Goal: Task Accomplishment & Management: Complete application form

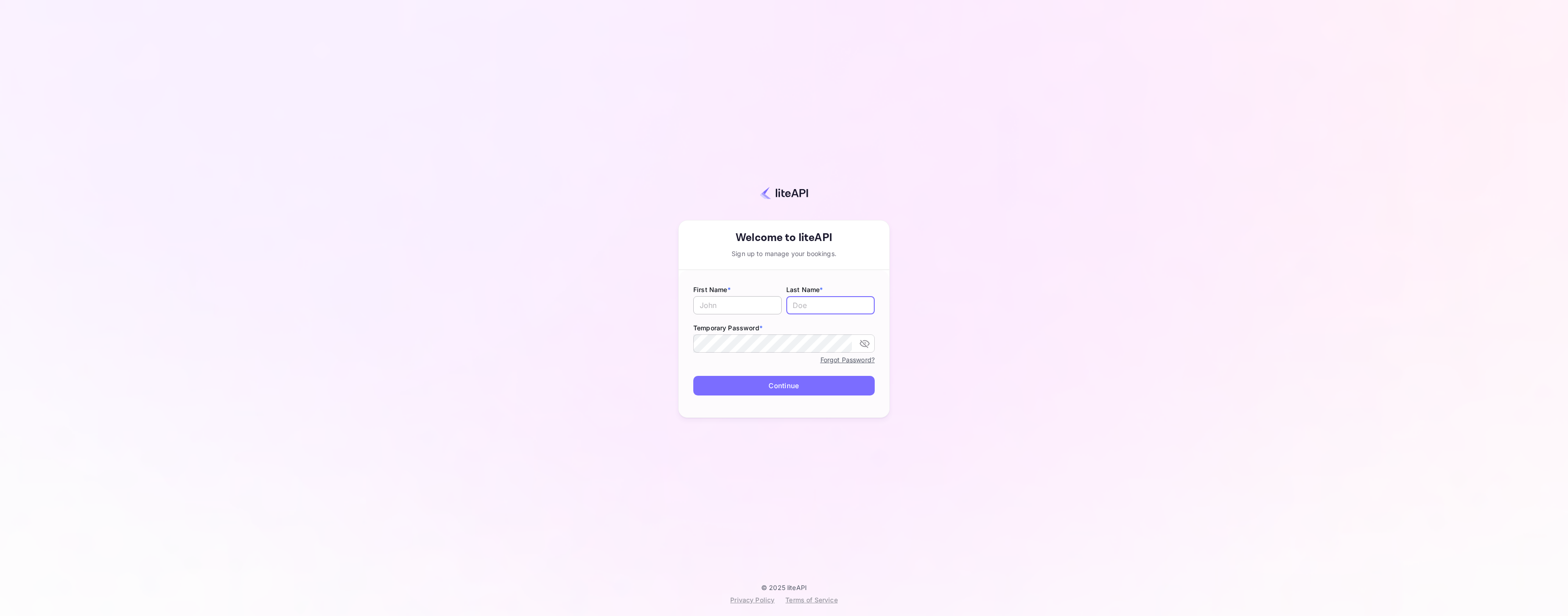
click at [715, 309] on input "text" at bounding box center [737, 306] width 88 height 18
type input "Tahir"
type input "Fazal"
click at [867, 343] on icon "toggle password visibility" at bounding box center [865, 344] width 11 height 11
click at [801, 390] on button "Continue" at bounding box center [784, 386] width 181 height 19
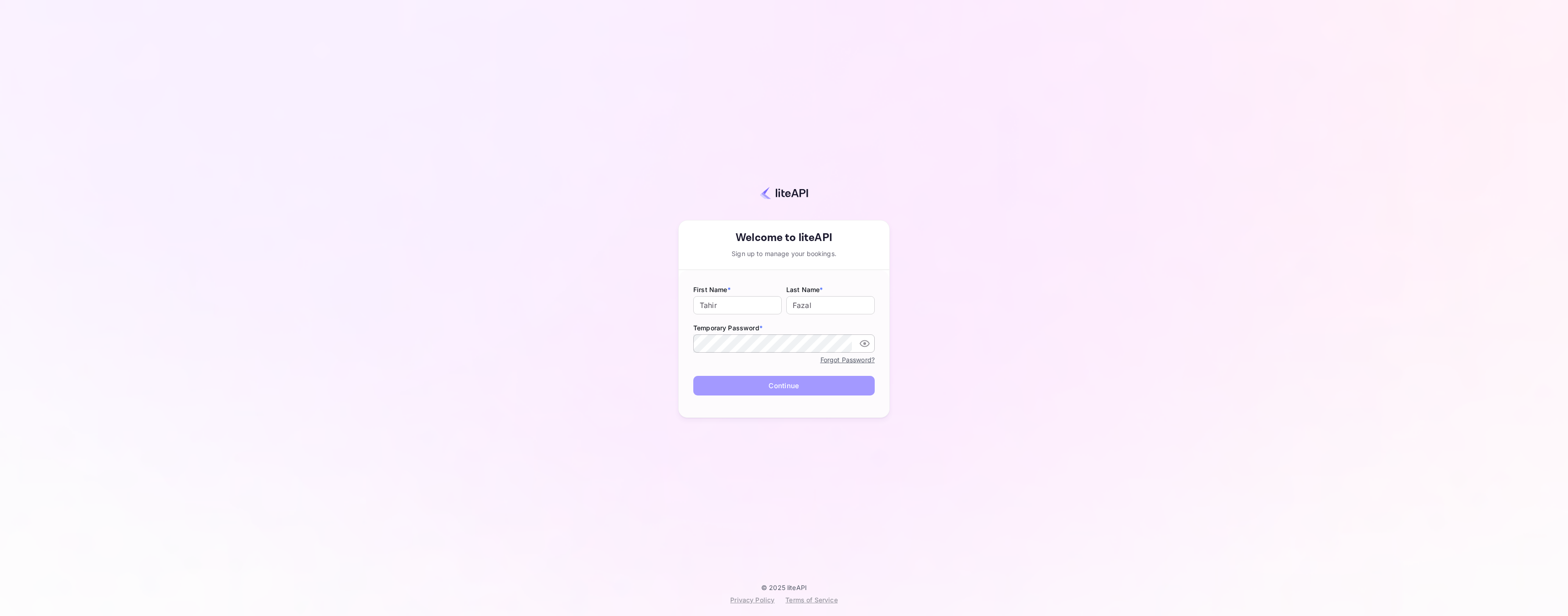
click at [785, 388] on button "Continue" at bounding box center [784, 386] width 181 height 19
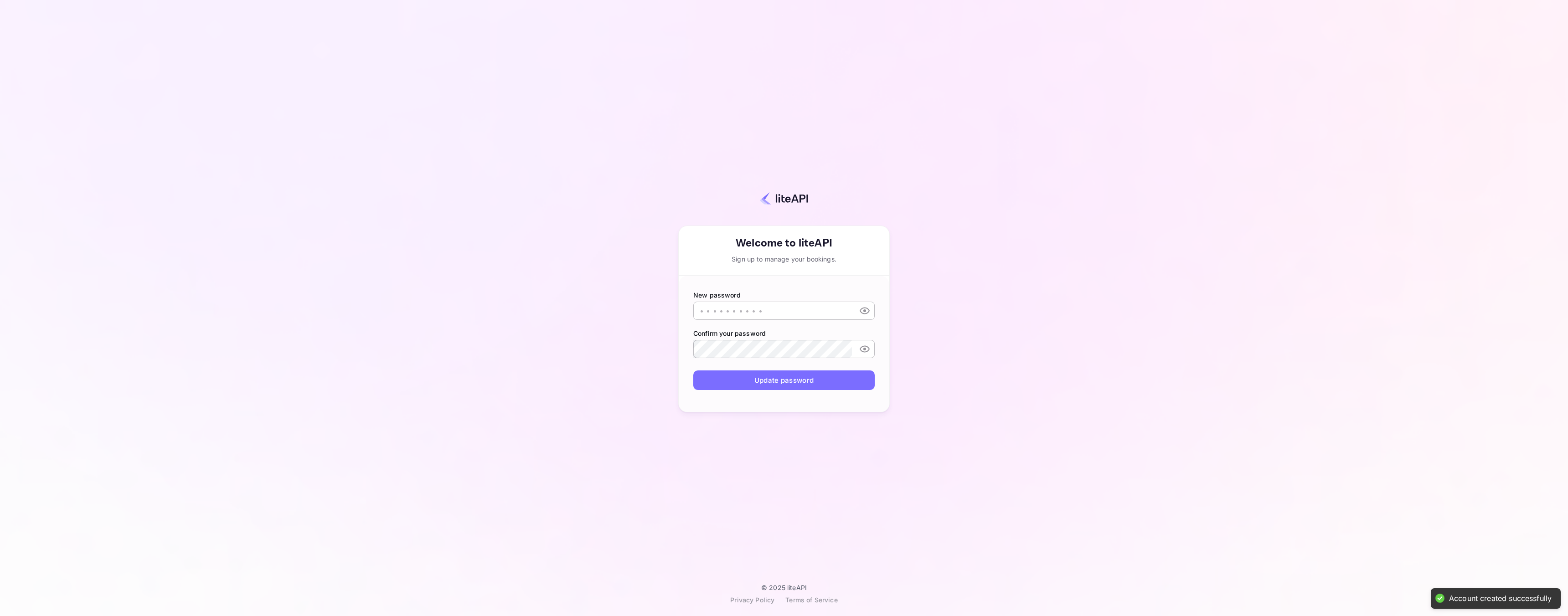
click at [815, 313] on input "text" at bounding box center [772, 311] width 159 height 18
type input "MominhaiOne_1"
click at [810, 381] on button "Update password" at bounding box center [784, 380] width 181 height 19
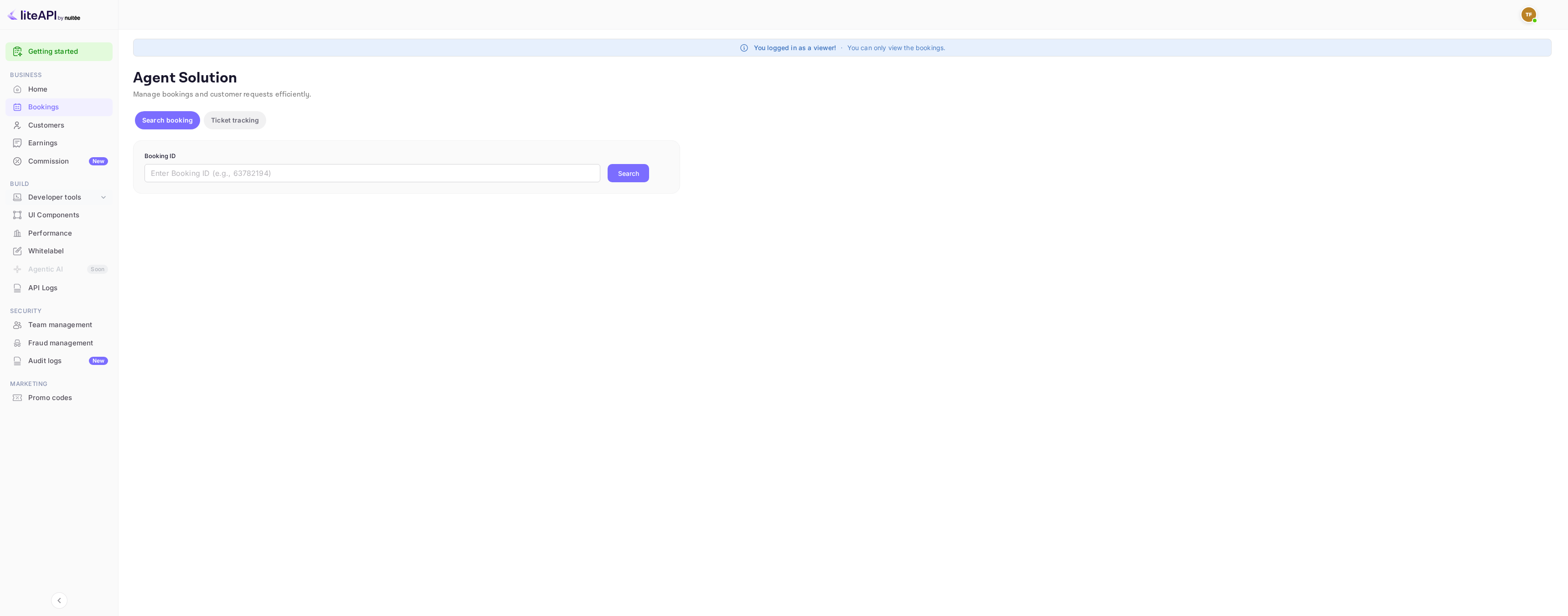
click at [104, 198] on icon at bounding box center [103, 197] width 9 height 9
click at [91, 211] on p "API docs and SDKs" at bounding box center [61, 212] width 59 height 10
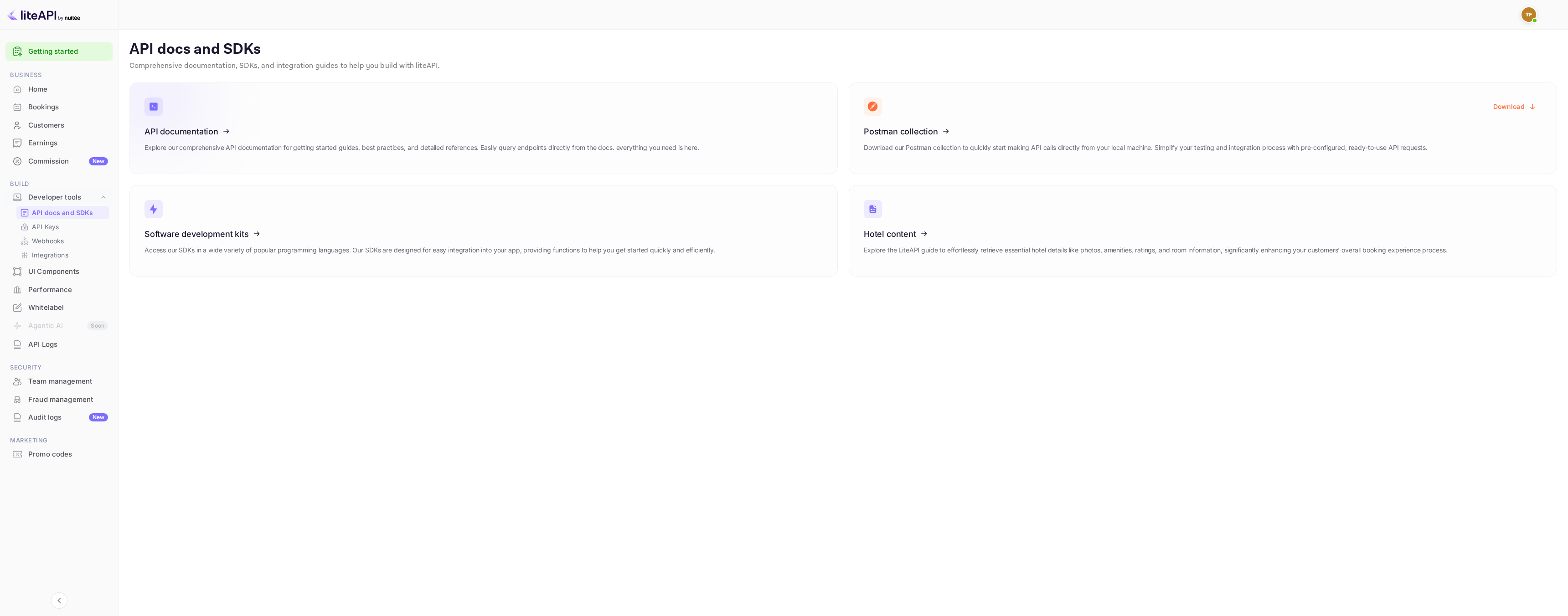
click at [203, 141] on icon at bounding box center [200, 130] width 142 height 94
